Goal: Task Accomplishment & Management: Manage account settings

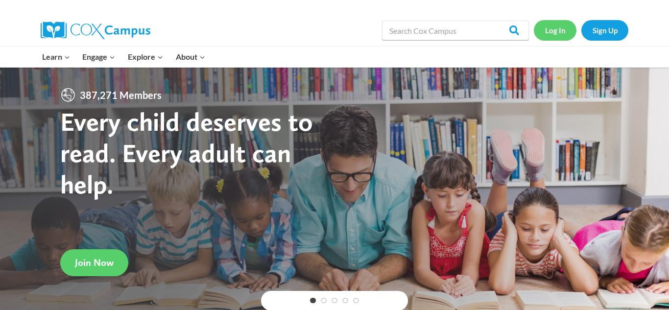
click at [553, 35] on link "Log In" at bounding box center [555, 30] width 43 height 20
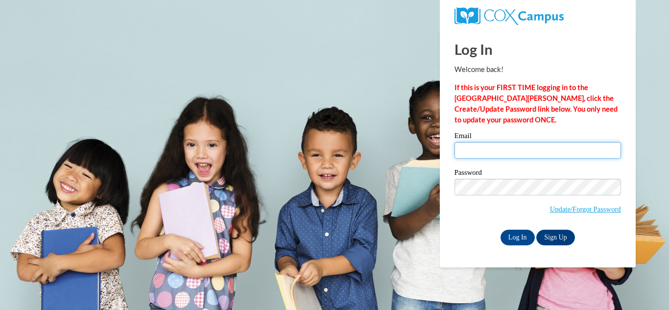
click at [510, 143] on input "Email" at bounding box center [537, 150] width 166 height 17
type input "evedex2010@yahoo.com"
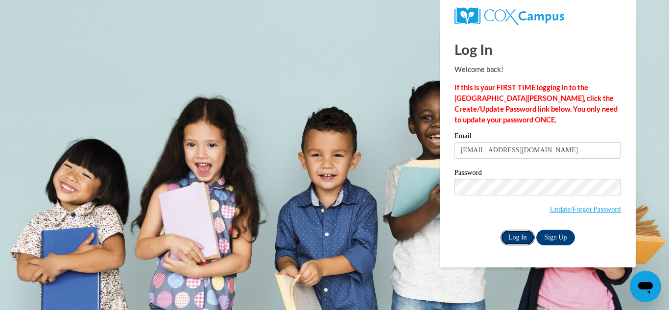
click at [520, 235] on input "Log In" at bounding box center [517, 238] width 34 height 16
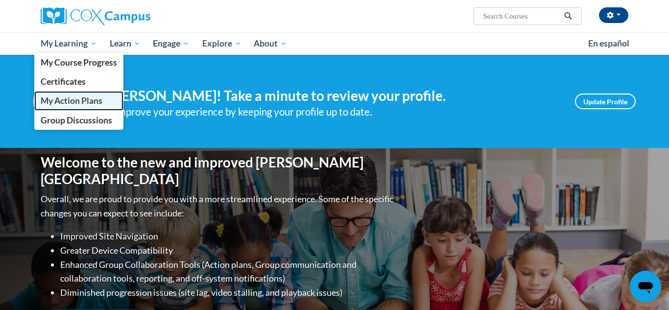
click at [101, 106] on span "My Action Plans" at bounding box center [72, 100] width 62 height 10
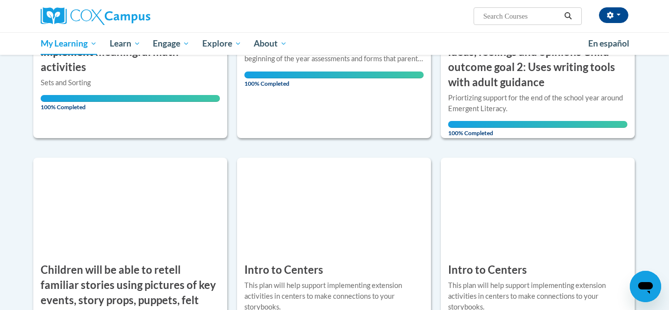
scroll to position [282, 0]
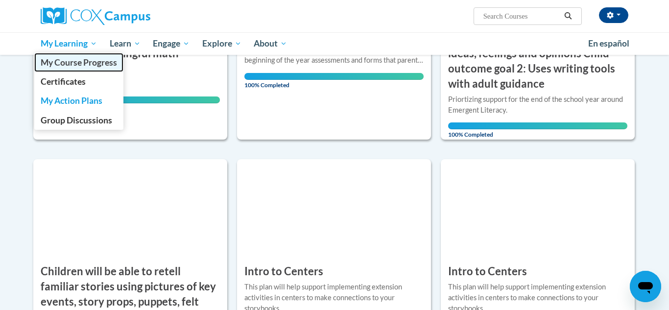
click at [85, 63] on span "My Course Progress" at bounding box center [79, 62] width 76 height 10
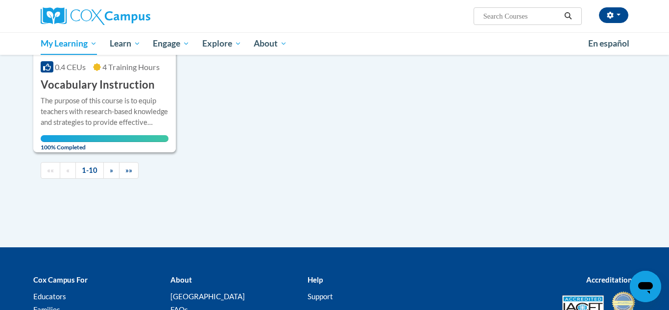
scroll to position [1101, 0]
